Goal: Find specific page/section: Find specific page/section

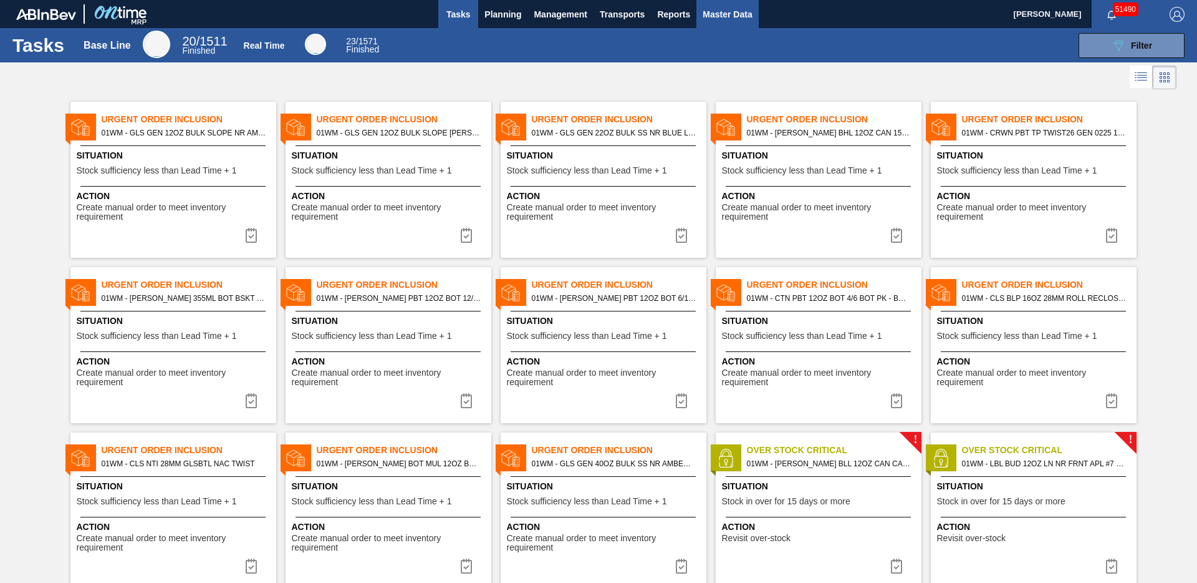
click at [714, 9] on span "Master Data" at bounding box center [727, 14] width 49 height 15
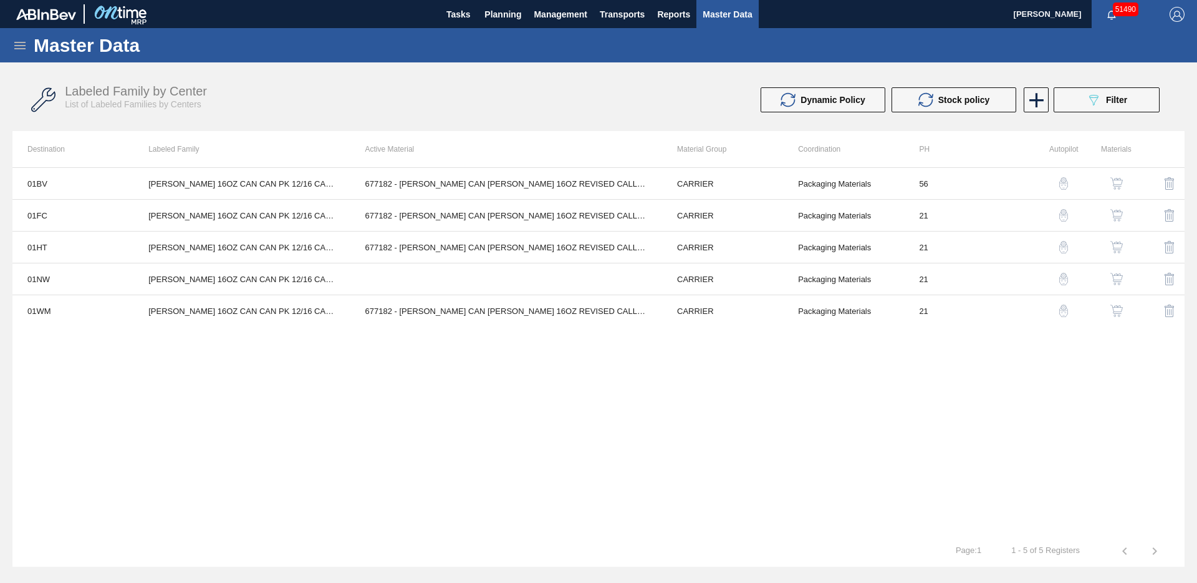
click at [21, 45] on icon at bounding box center [19, 45] width 11 height 7
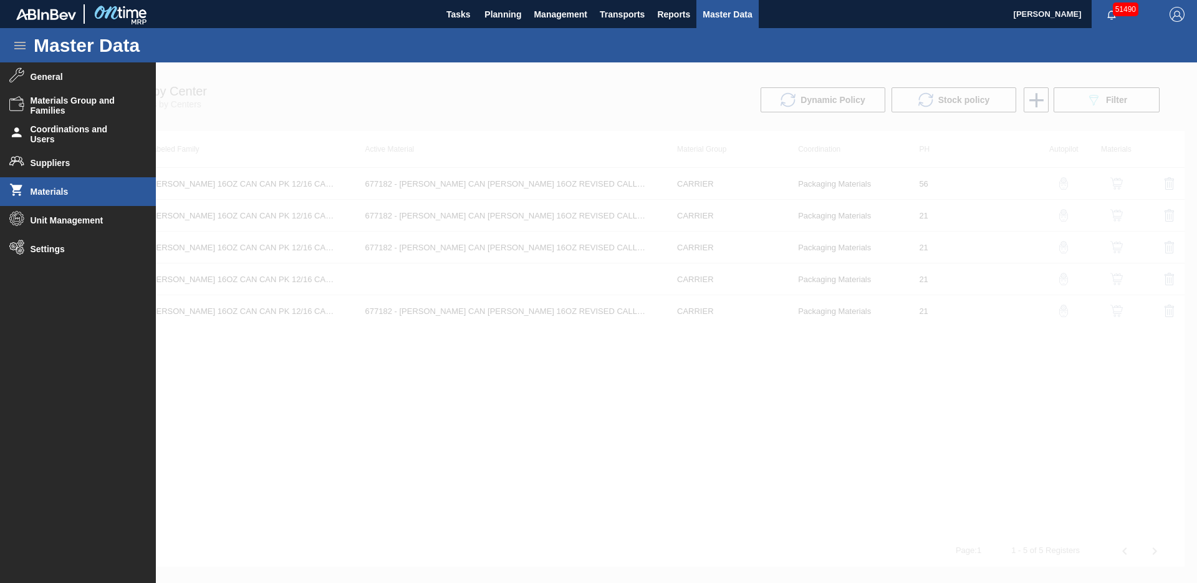
click at [92, 196] on span "Materials" at bounding box center [82, 191] width 103 height 10
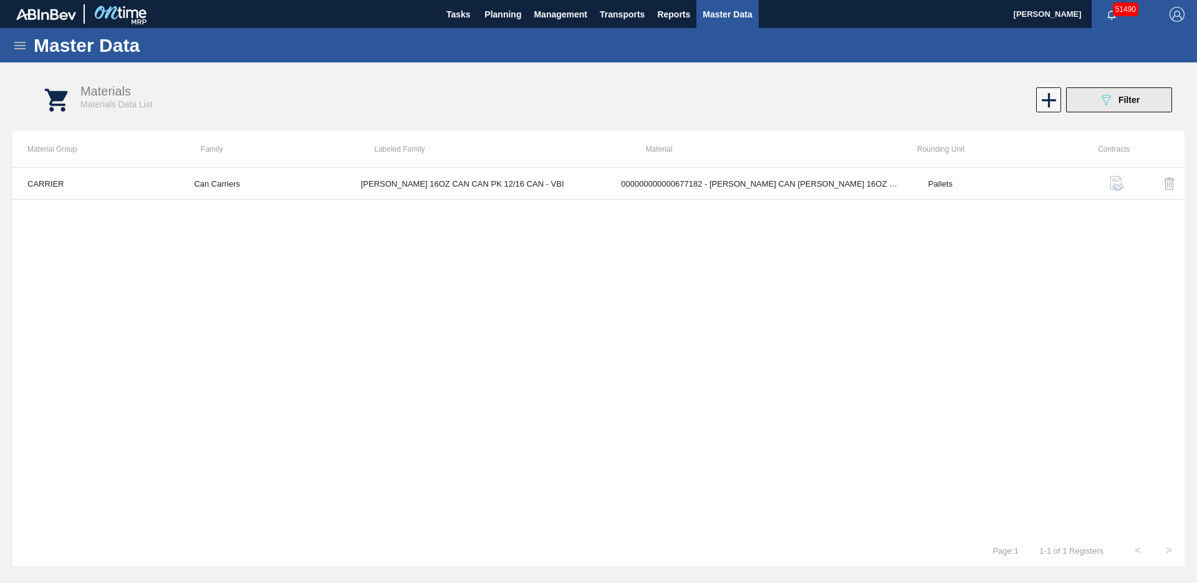
click at [1148, 106] on button "089F7B8B-B2A5-4AFE-B5C0-19BA573D28AC Filter" at bounding box center [1120, 99] width 106 height 25
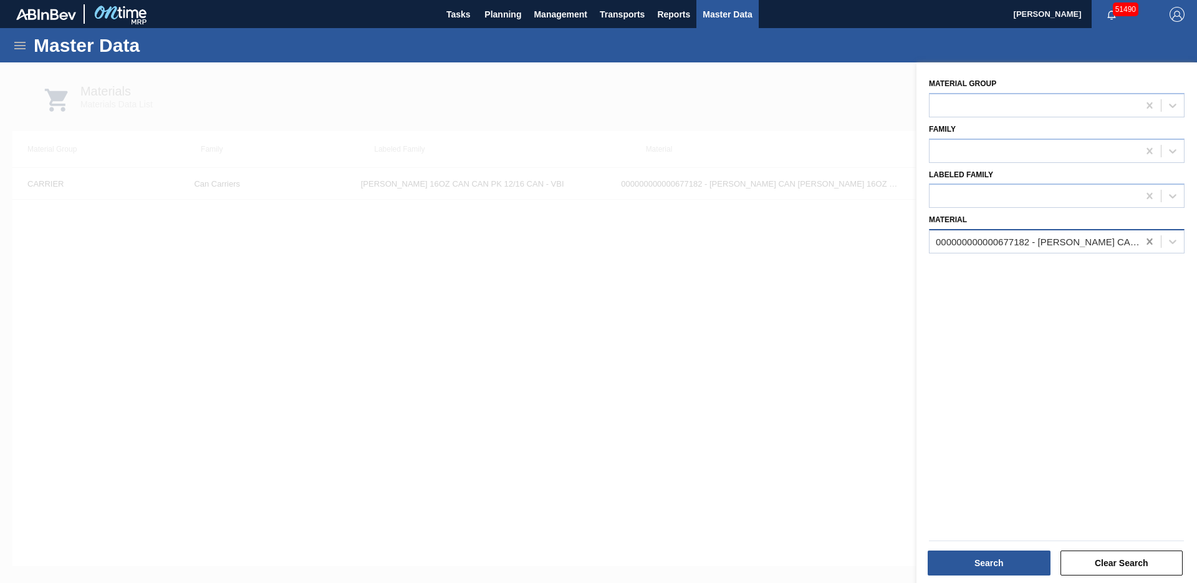
click at [1146, 246] on icon at bounding box center [1150, 241] width 12 height 12
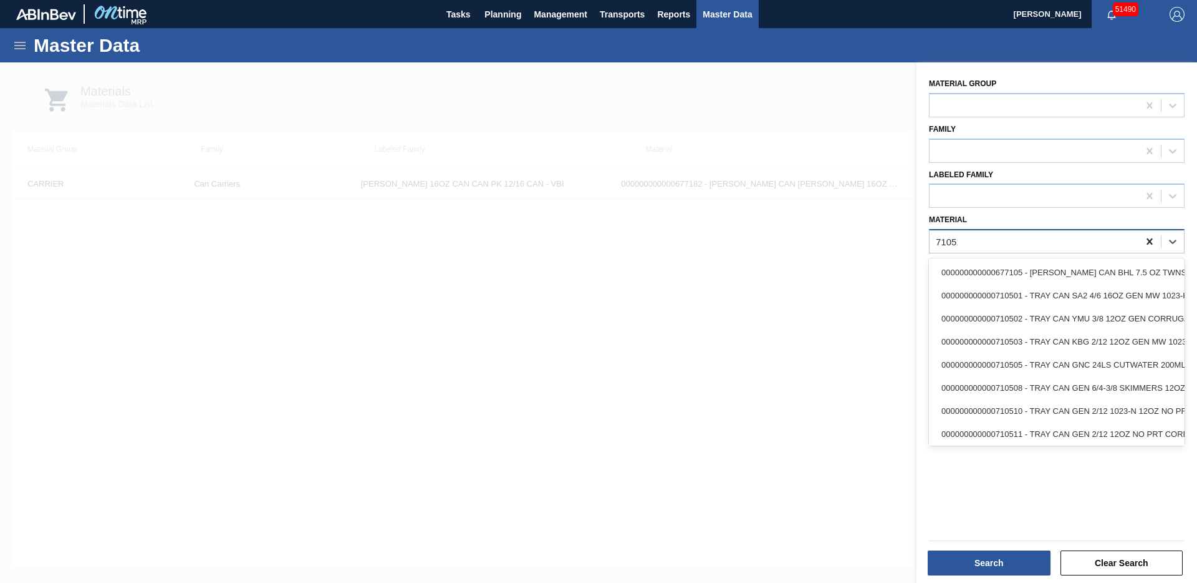
type input "710519"
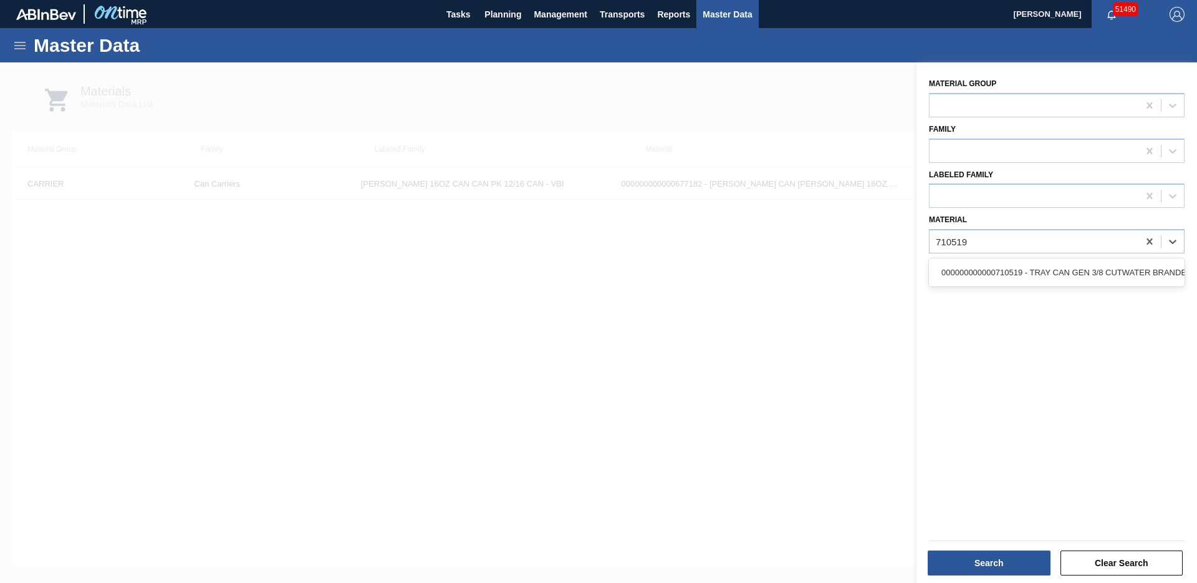
click at [1161, 269] on div "000000000000710519 - TRAY CAN GEN 3/8 CUTWATER BRANDE 12OZ GE" at bounding box center [1057, 272] width 256 height 23
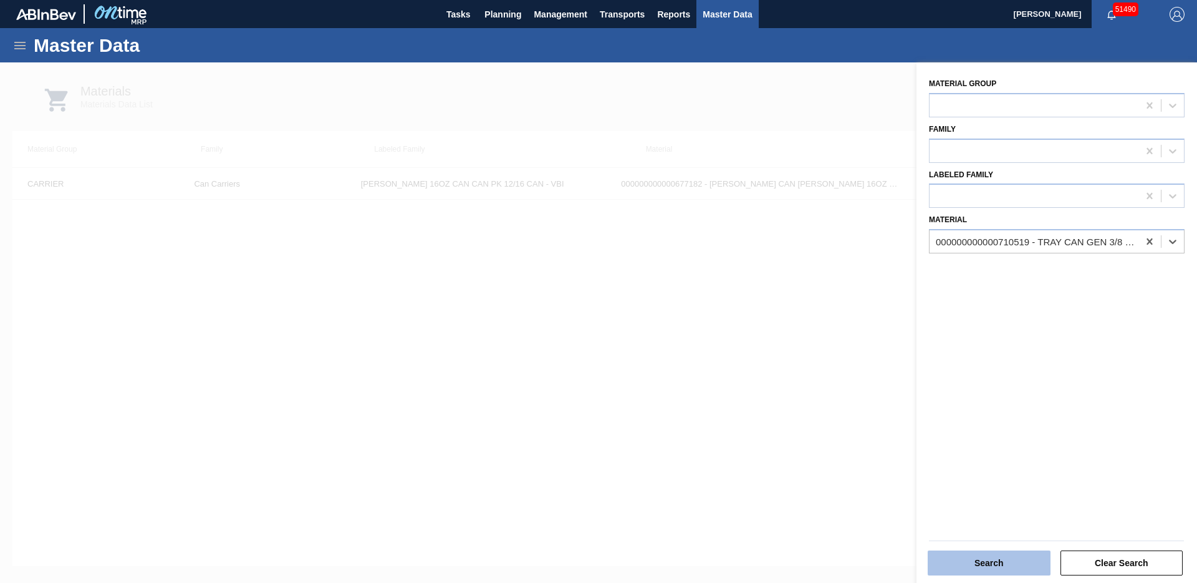
click at [1000, 570] on button "Search" at bounding box center [989, 562] width 123 height 25
